Goal: Task Accomplishment & Management: Manage account settings

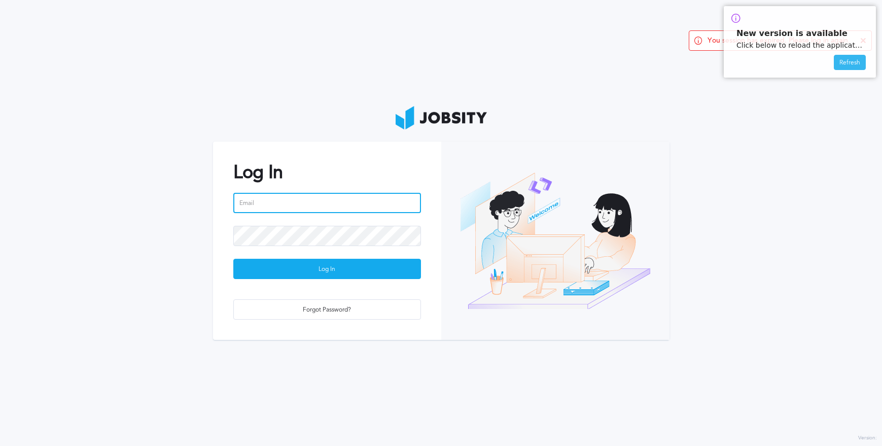
click at [329, 207] on input "email" at bounding box center [327, 203] width 188 height 20
type input "[PERSON_NAME][EMAIL_ADDRESS][PERSON_NAME][DOMAIN_NAME]"
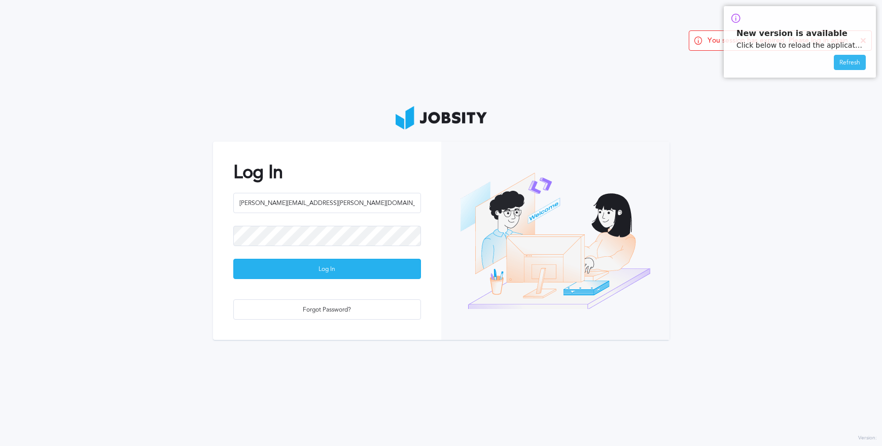
click at [337, 270] on div "Log In" at bounding box center [327, 269] width 187 height 20
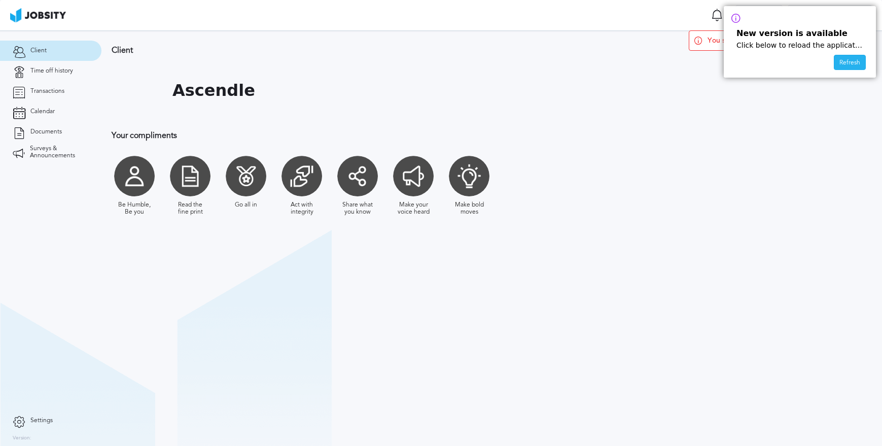
click at [850, 63] on div "Refresh" at bounding box center [849, 62] width 31 height 15
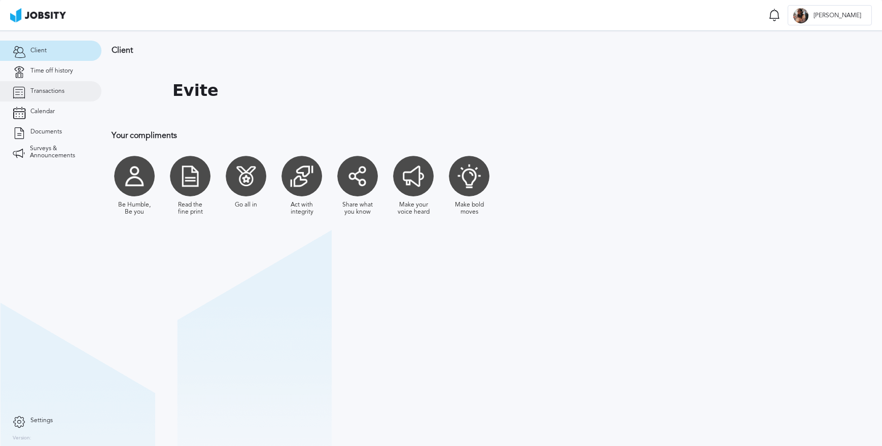
click at [60, 88] on span "Transactions" at bounding box center [47, 91] width 34 height 7
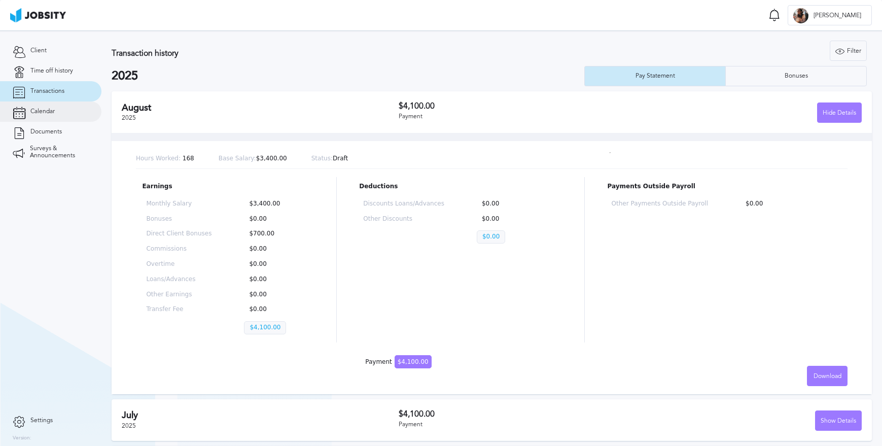
click at [60, 108] on link "Calendar" at bounding box center [50, 111] width 101 height 20
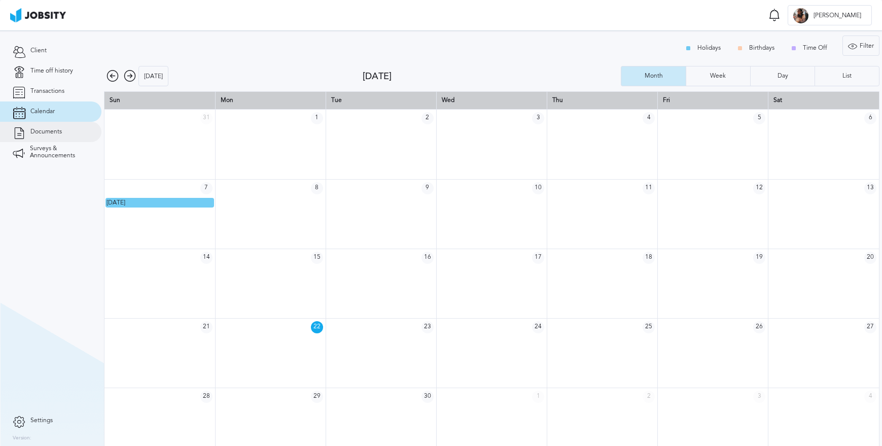
click at [55, 138] on link "Documents" at bounding box center [50, 132] width 101 height 20
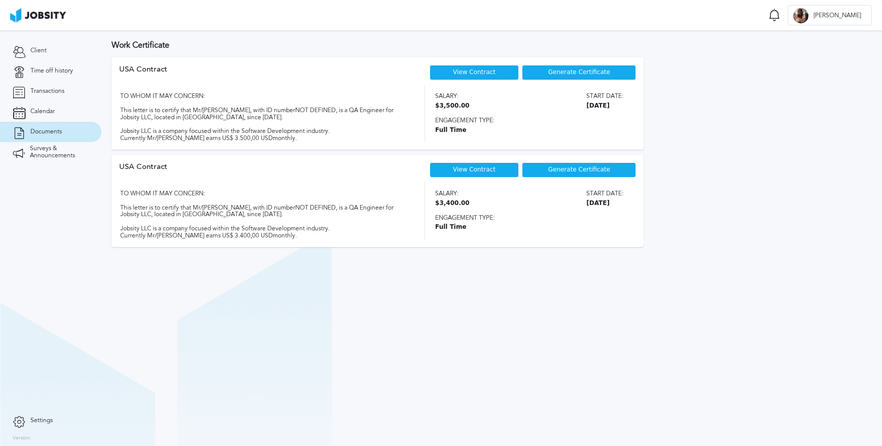
click at [447, 73] on div "View Contract" at bounding box center [475, 72] width 90 height 15
click at [479, 72] on link "View Contract" at bounding box center [474, 71] width 43 height 7
click at [61, 96] on link "Transactions" at bounding box center [50, 91] width 101 height 20
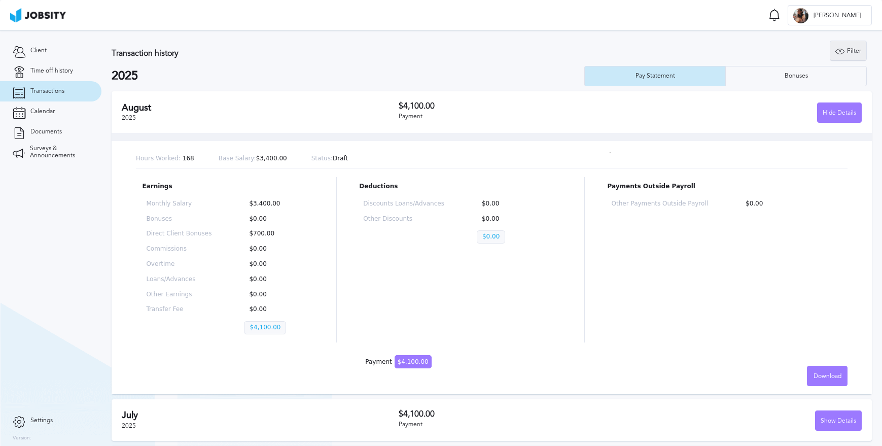
click at [846, 52] on div "Filter" at bounding box center [848, 51] width 36 height 20
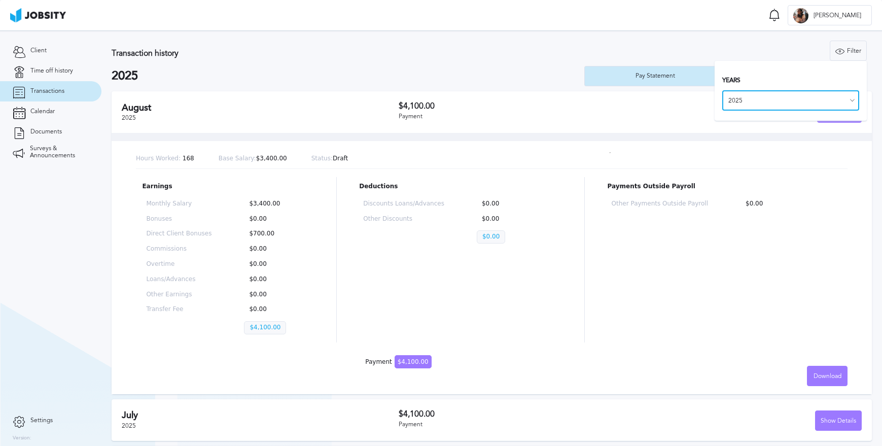
click at [757, 98] on input "2025" at bounding box center [790, 100] width 137 height 20
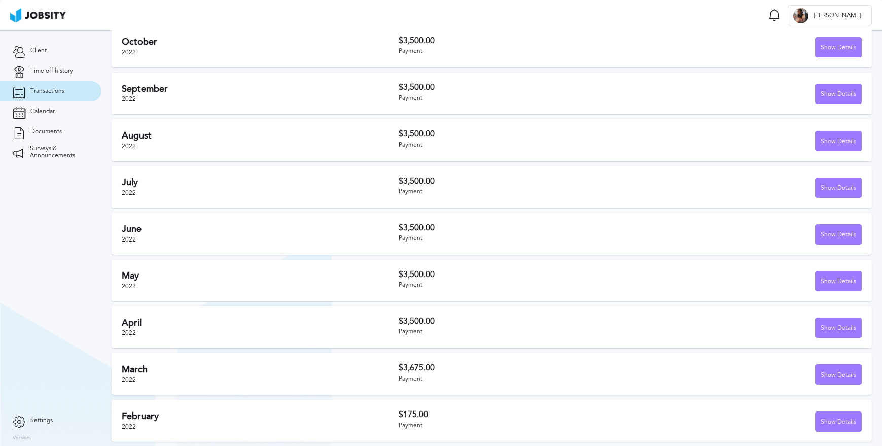
scroll to position [420, 0]
click at [821, 364] on div "Show Details" at bounding box center [838, 374] width 46 height 20
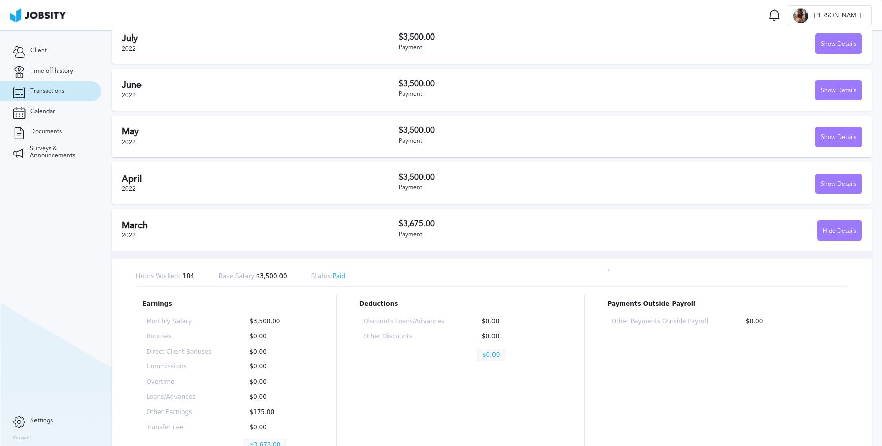
scroll to position [562, 0]
click at [835, 188] on div "Show Details" at bounding box center [838, 185] width 46 height 20
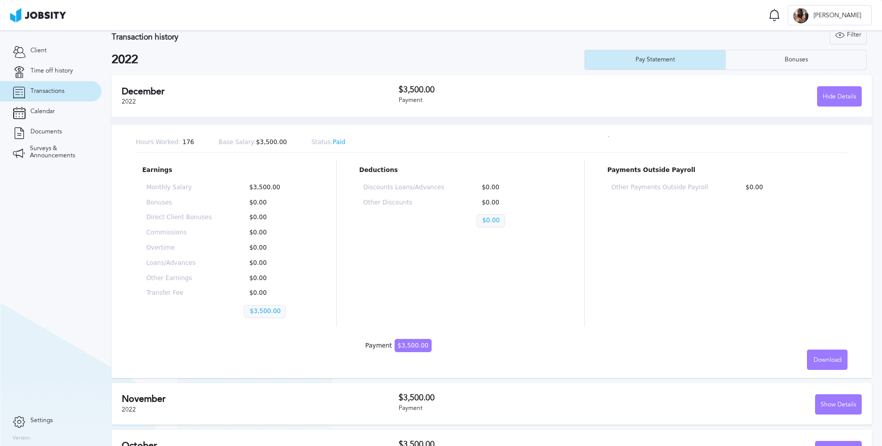
scroll to position [0, 0]
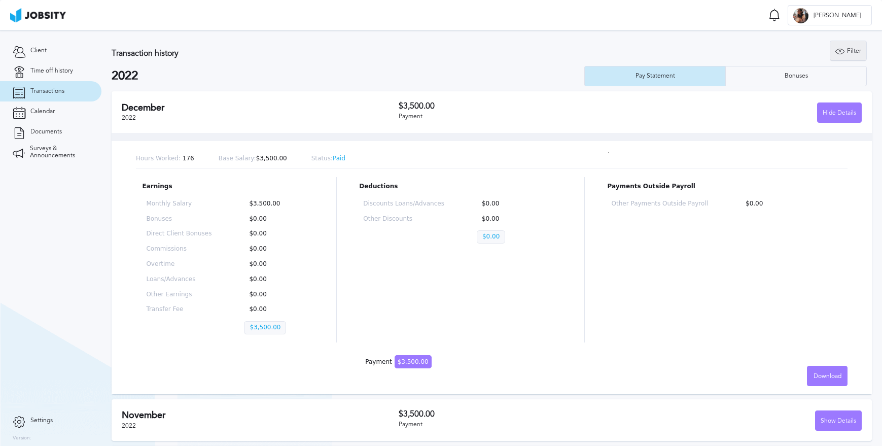
click at [838, 52] on icon at bounding box center [839, 51] width 9 height 9
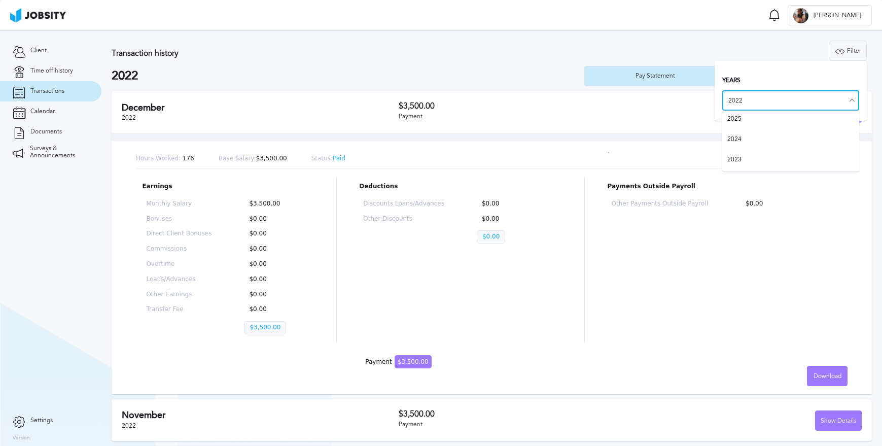
click at [782, 96] on input "2022" at bounding box center [790, 100] width 137 height 20
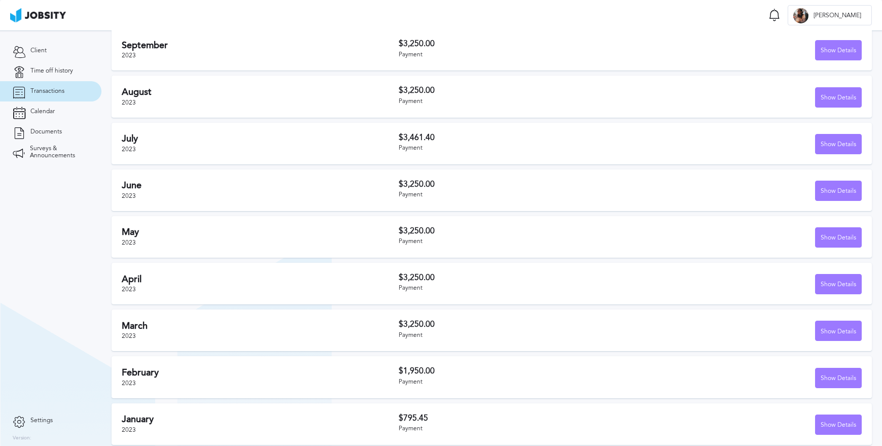
scroll to position [468, 0]
